Goal: Task Accomplishment & Management: Manage account settings

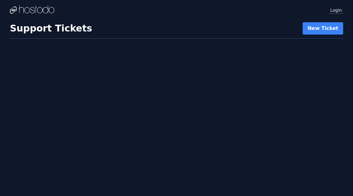
click at [335, 10] on link "Login" at bounding box center [336, 10] width 14 height 8
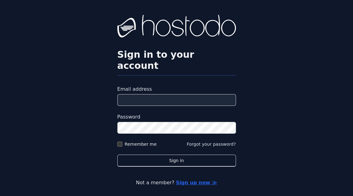
click at [212, 106] on input "Email address" at bounding box center [176, 100] width 119 height 12
click at [176, 104] on input "Email address" at bounding box center [176, 100] width 119 height 12
type input "**********"
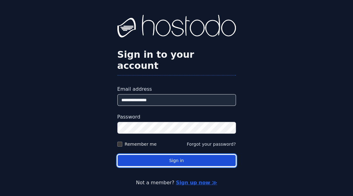
click at [155, 167] on button "Sign in" at bounding box center [176, 161] width 119 height 12
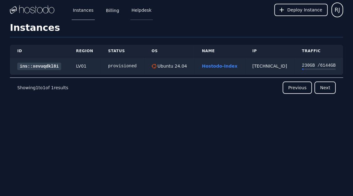
click at [131, 11] on link "Helpdesk" at bounding box center [141, 10] width 23 height 20
